Goal: Unclear

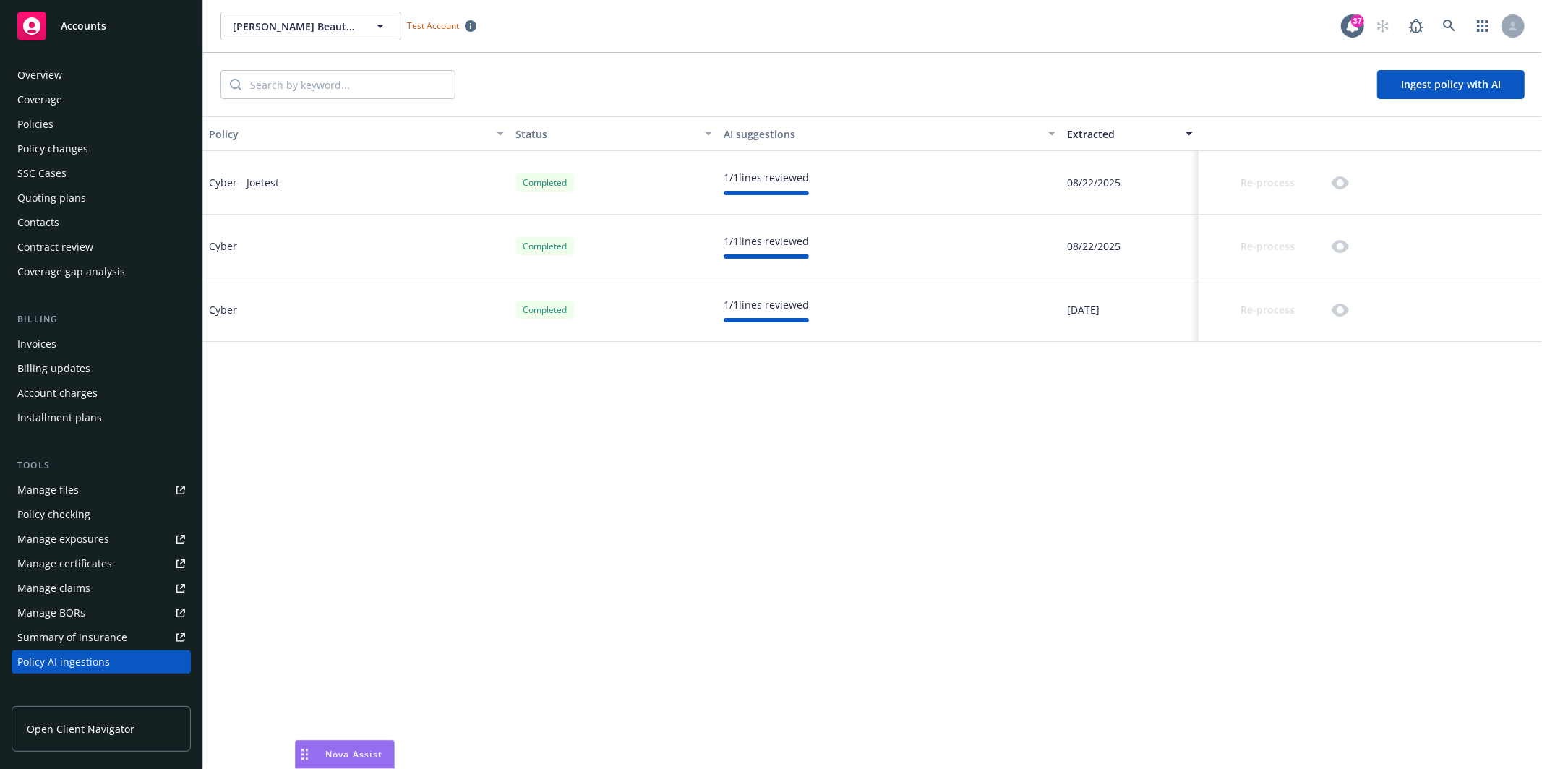
scroll to position [221, 0]
